Goal: Book appointment/travel/reservation

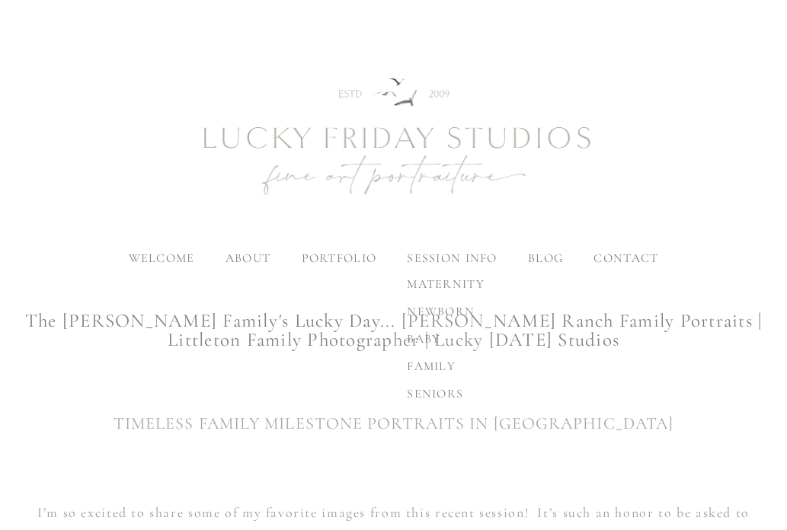
click at [447, 312] on span "newborn" at bounding box center [441, 311] width 68 height 15
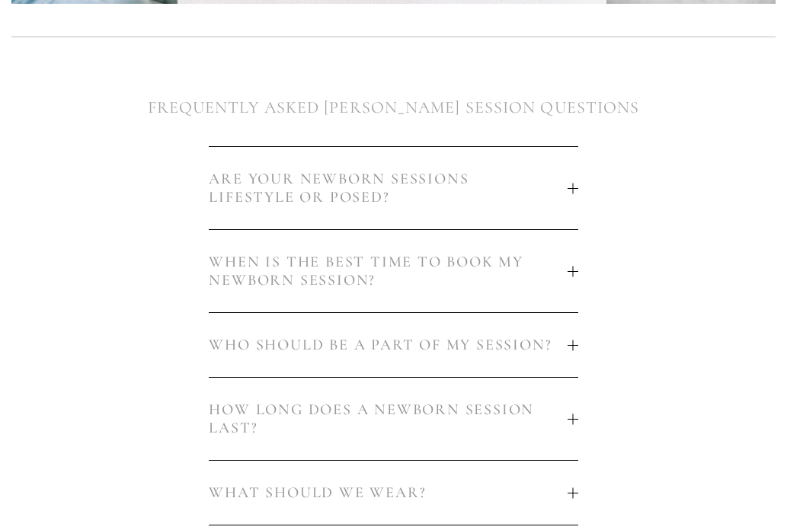
scroll to position [725, 0]
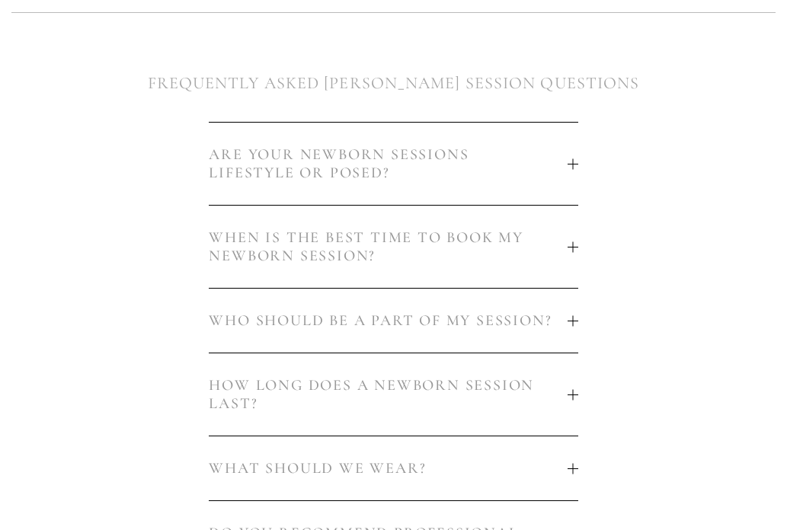
click at [556, 250] on span "WHEN IS THE BEST TIME TO BOOK MY NEWBORN SESSION?" at bounding box center [388, 247] width 358 height 37
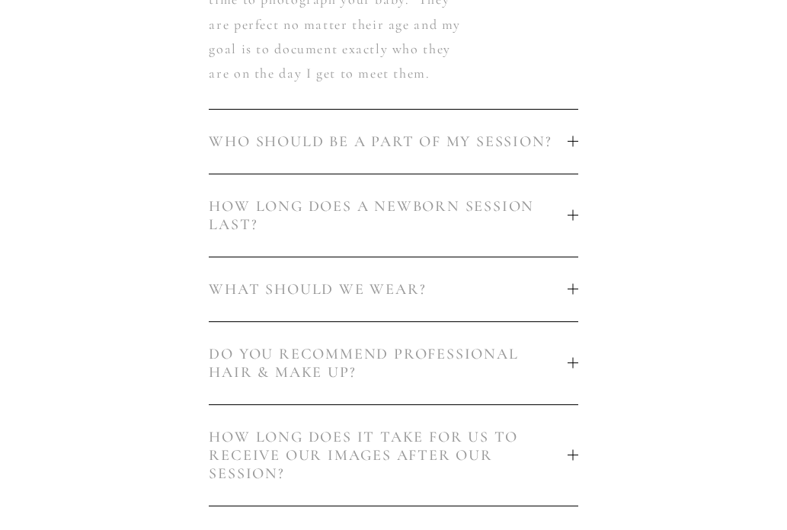
scroll to position [1498, 0]
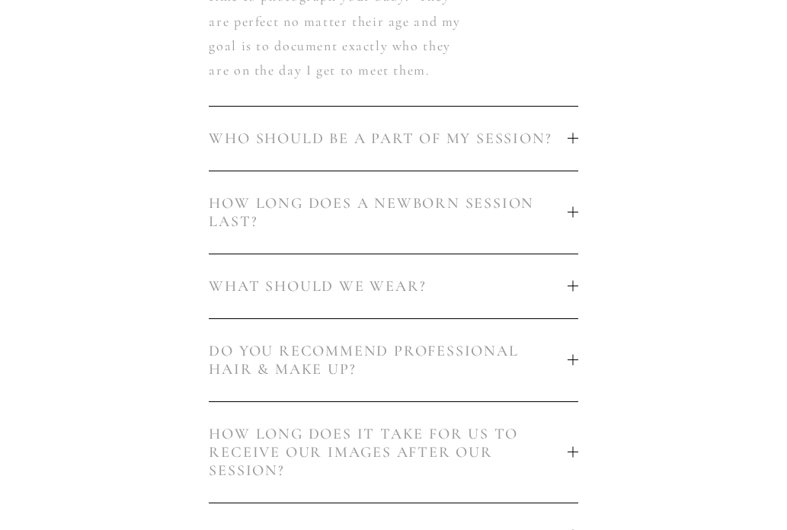
click at [569, 226] on button "HOW LONG DOES A NEWBORN SESSION LAST?" at bounding box center [393, 212] width 369 height 82
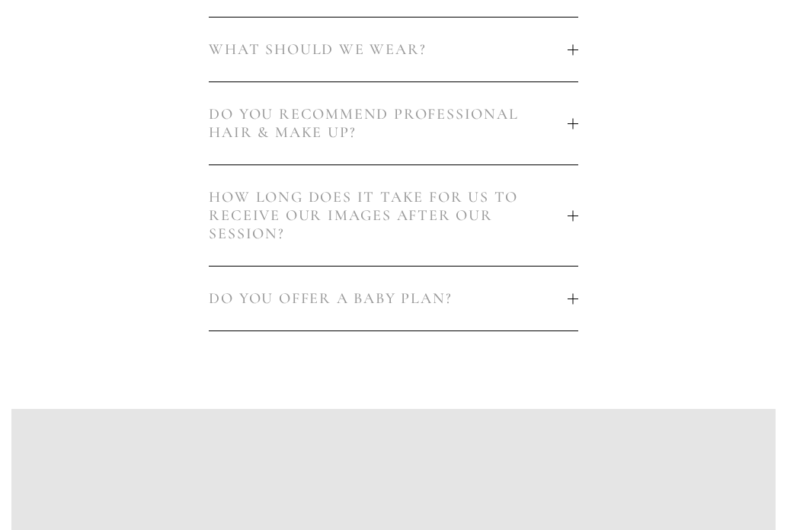
scroll to position [1466, 0]
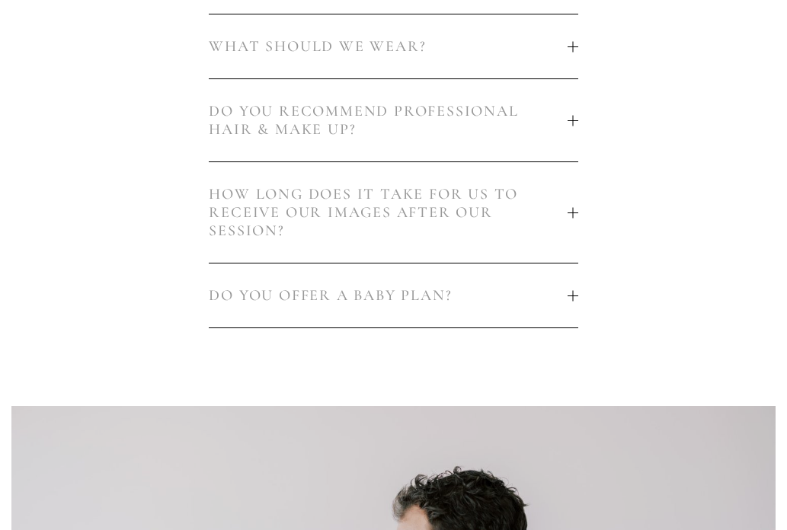
click at [524, 292] on span "DO YOU OFFER A BABY PLAN?" at bounding box center [388, 296] width 358 height 18
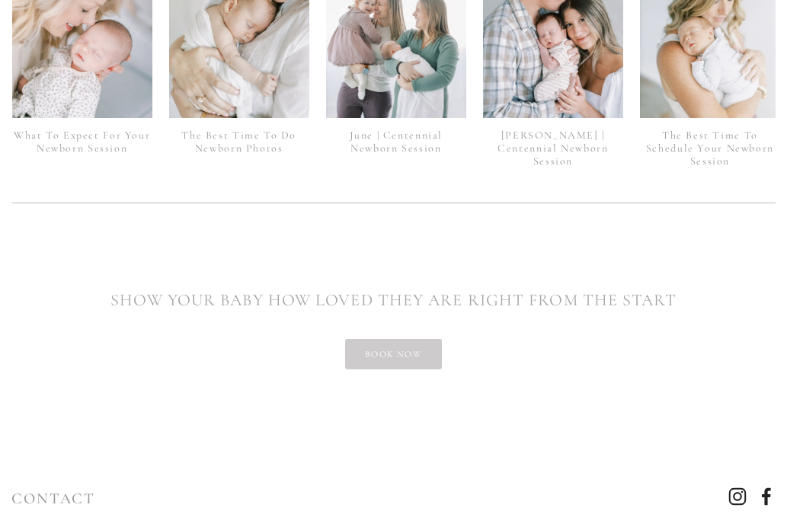
scroll to position [3462, 0]
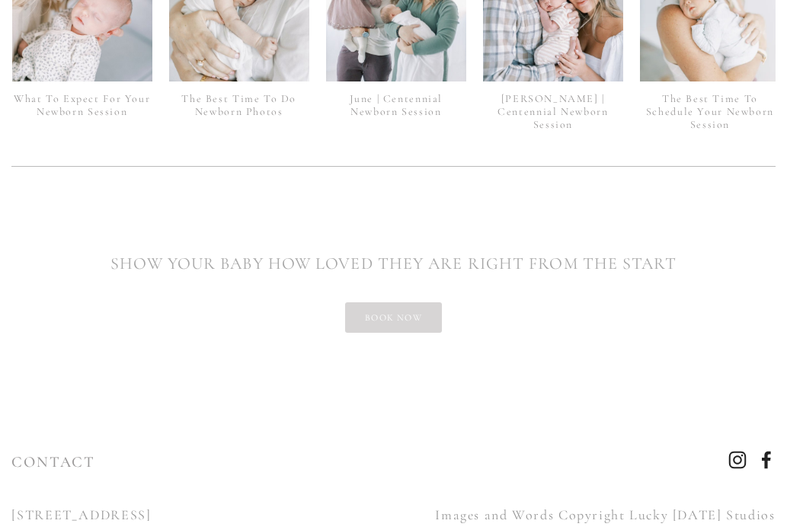
click at [402, 303] on link "book now" at bounding box center [393, 318] width 97 height 30
